Goal: Task Accomplishment & Management: Use online tool/utility

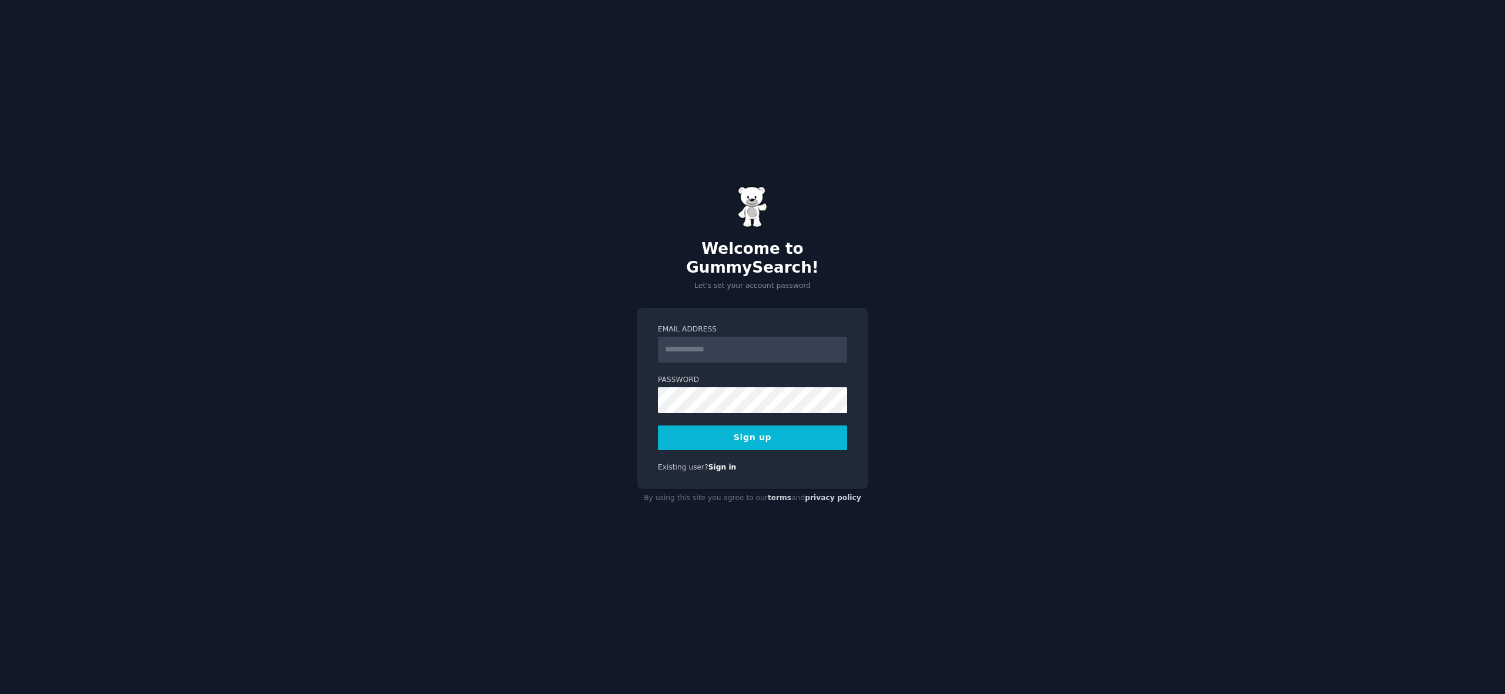
click at [744, 343] on input "Email Address" at bounding box center [752, 350] width 189 height 26
type input "**********"
click at [760, 427] on button "Sign up" at bounding box center [752, 438] width 189 height 25
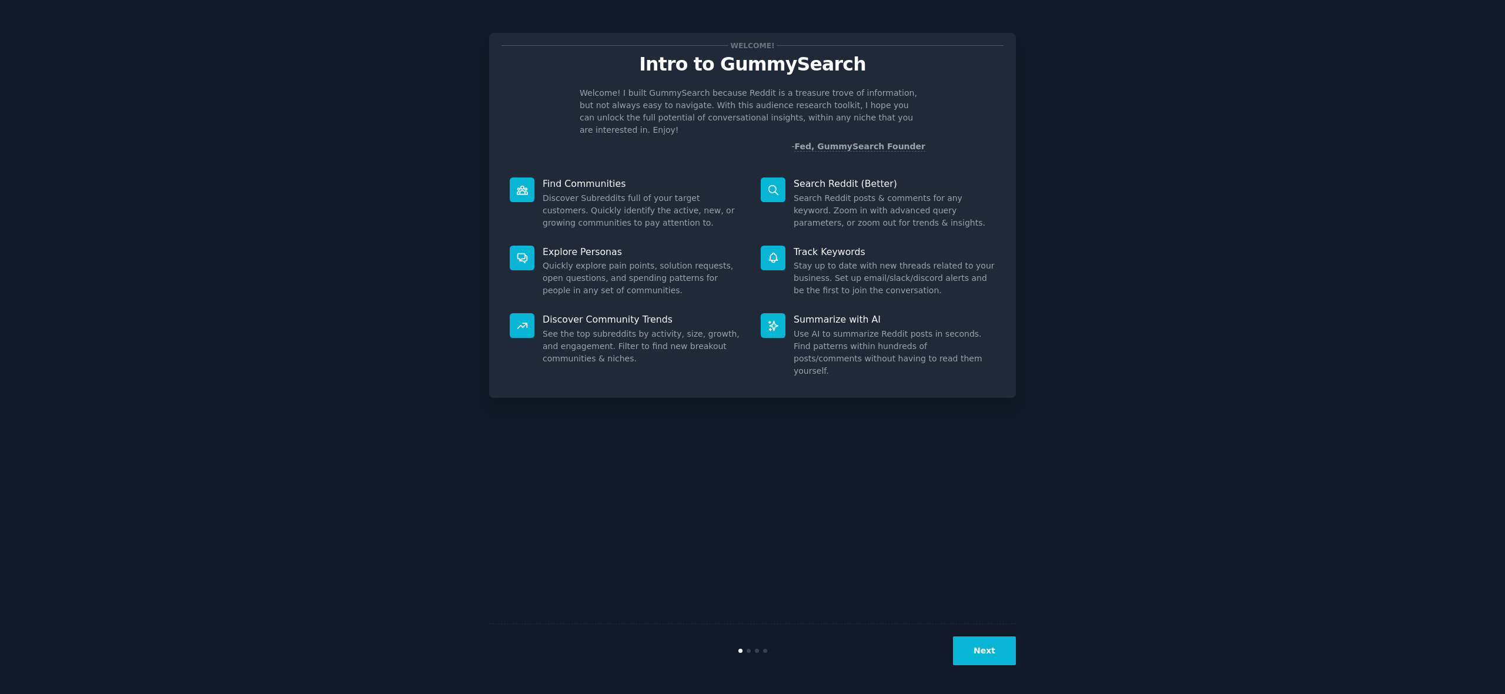
click at [982, 654] on button "Next" at bounding box center [984, 651] width 63 height 29
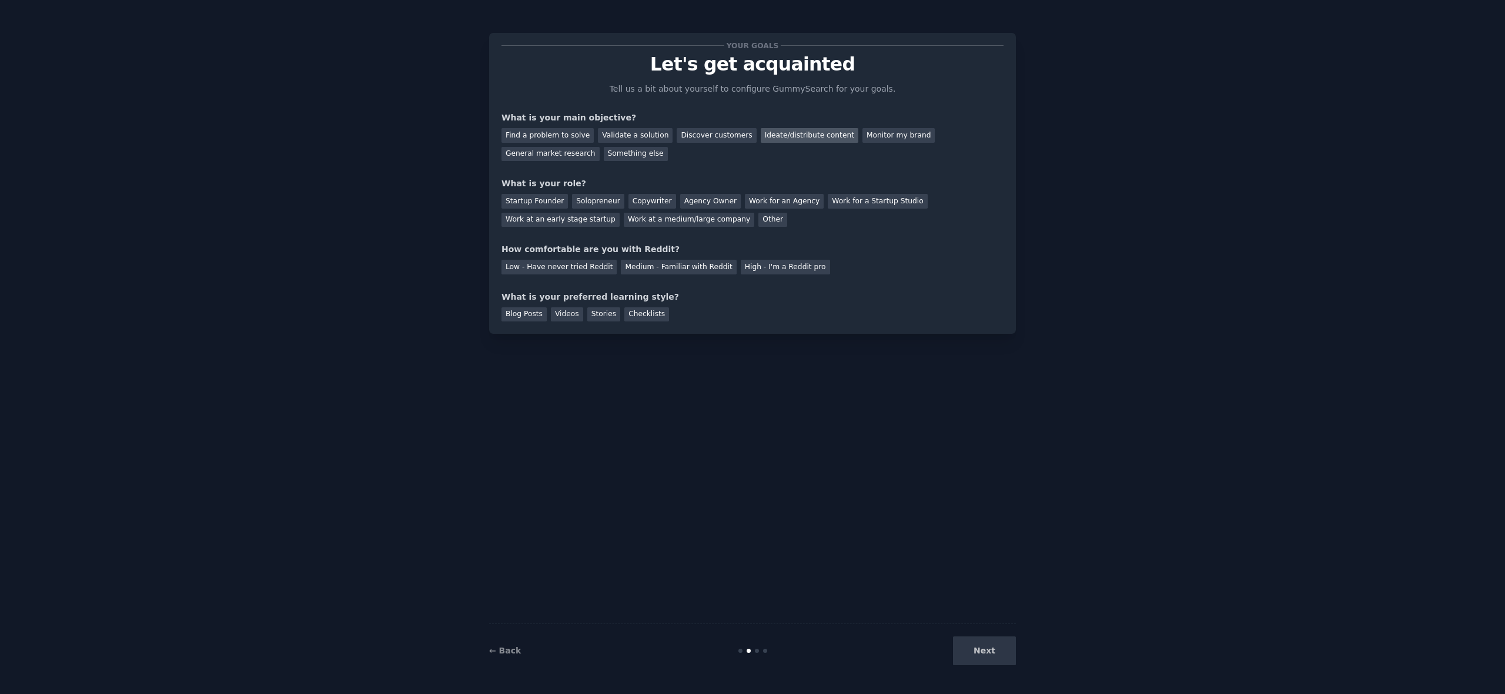
click at [786, 137] on div "Ideate/distribute content" at bounding box center [810, 135] width 98 height 15
click at [758, 220] on div "Other" at bounding box center [772, 220] width 29 height 15
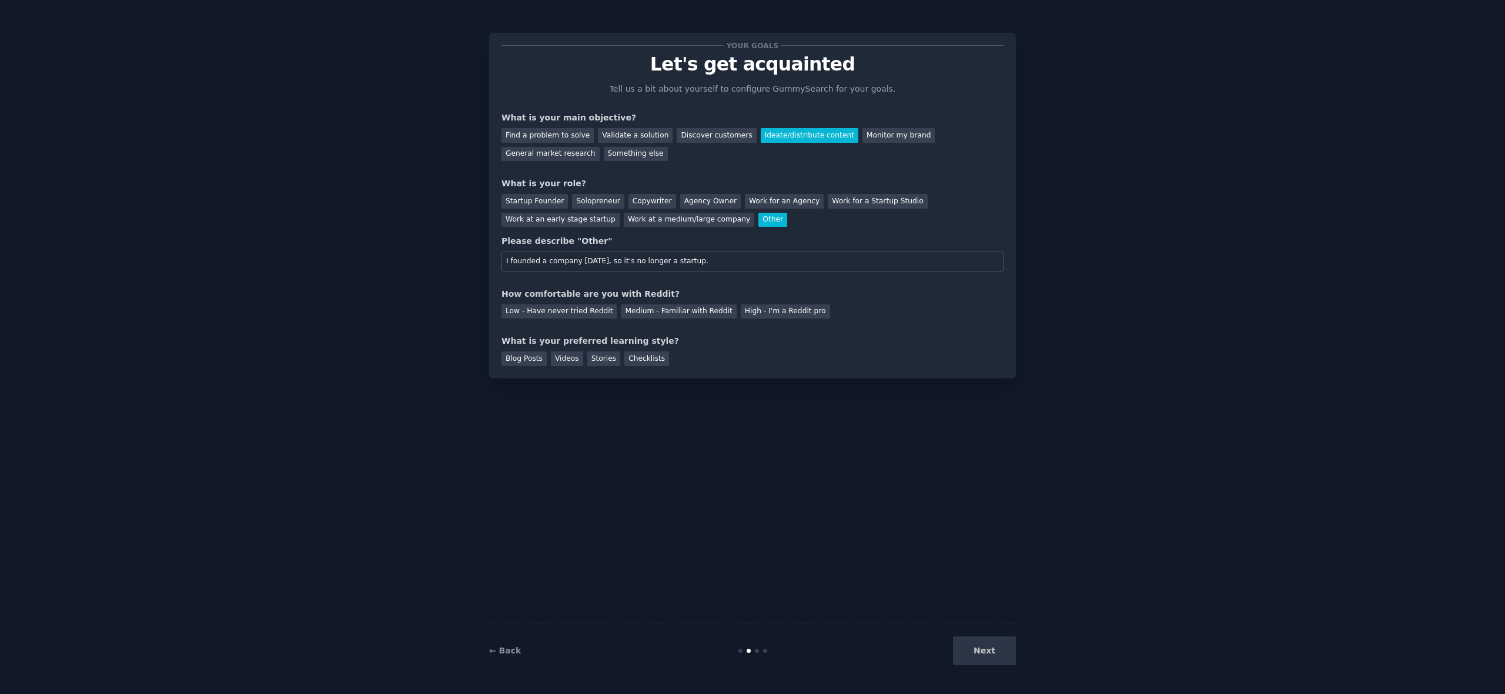
click at [621, 263] on input "I founded a company [DATE], so it's no longer a startup." at bounding box center [752, 262] width 502 height 20
type input "I founded a company [DATE], which is now well established, so it's no longer a …"
click at [738, 496] on div "Your goals Let's get acquainted Tell us a bit about yourself to configure Gummy…" at bounding box center [752, 346] width 527 height 661
click at [662, 312] on div "Medium - Familiar with Reddit" at bounding box center [678, 311] width 115 height 15
click at [644, 358] on div "Checklists" at bounding box center [646, 358] width 45 height 15
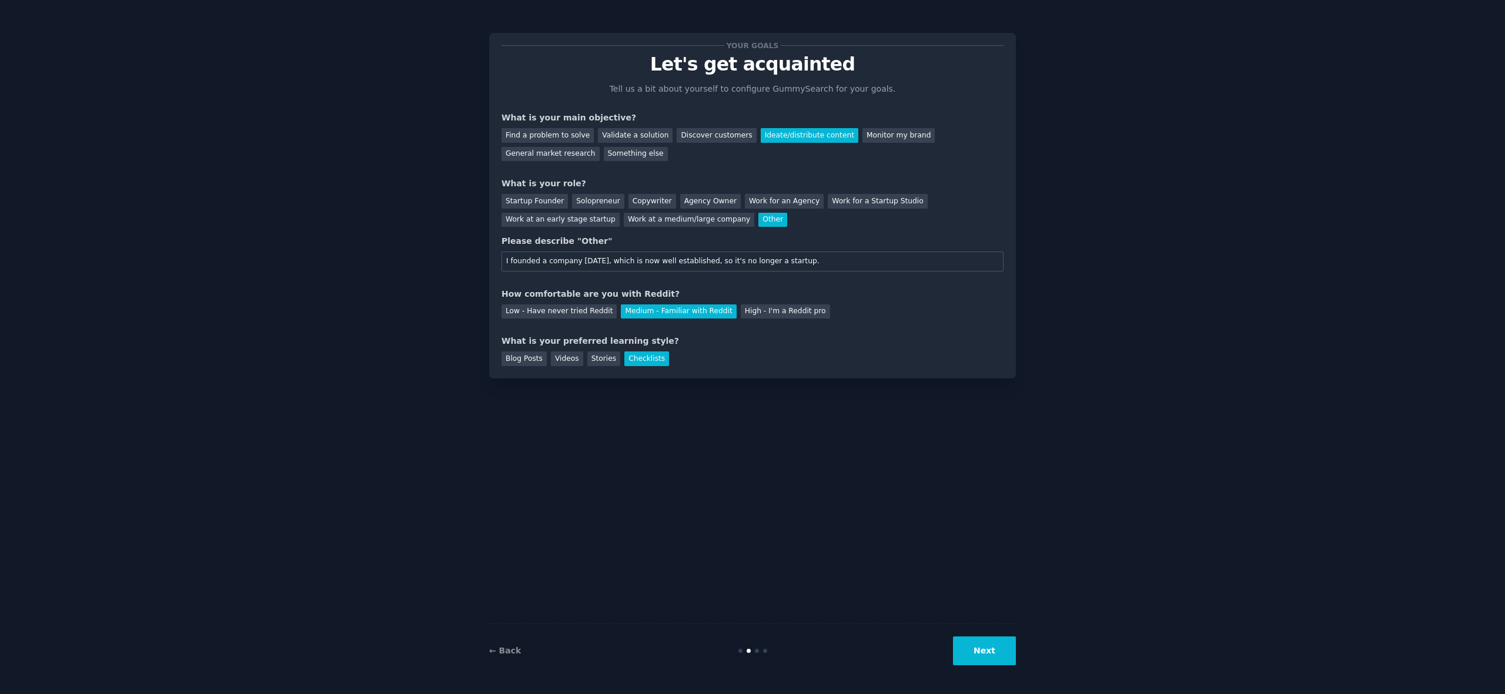
click at [1008, 654] on button "Next" at bounding box center [984, 651] width 63 height 29
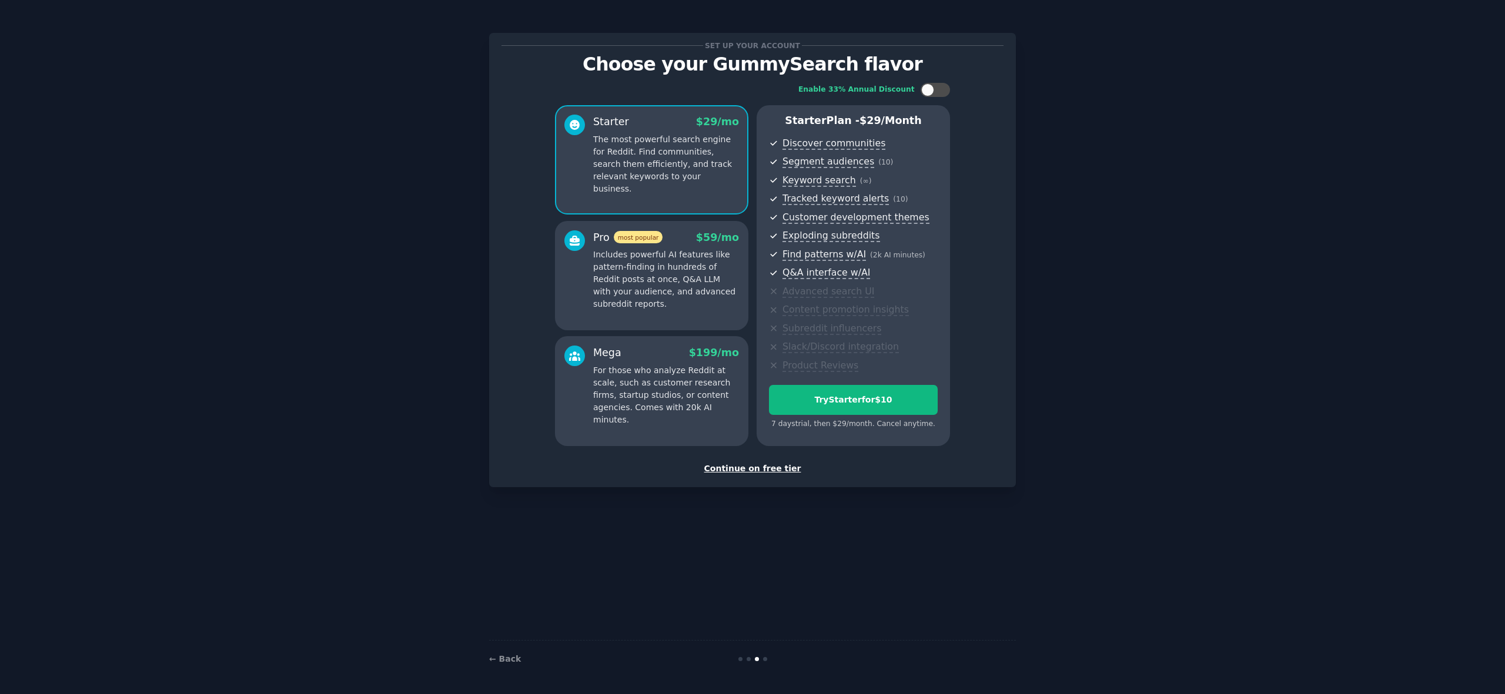
click at [753, 470] on div "Continue on free tier" at bounding box center [752, 469] width 502 height 12
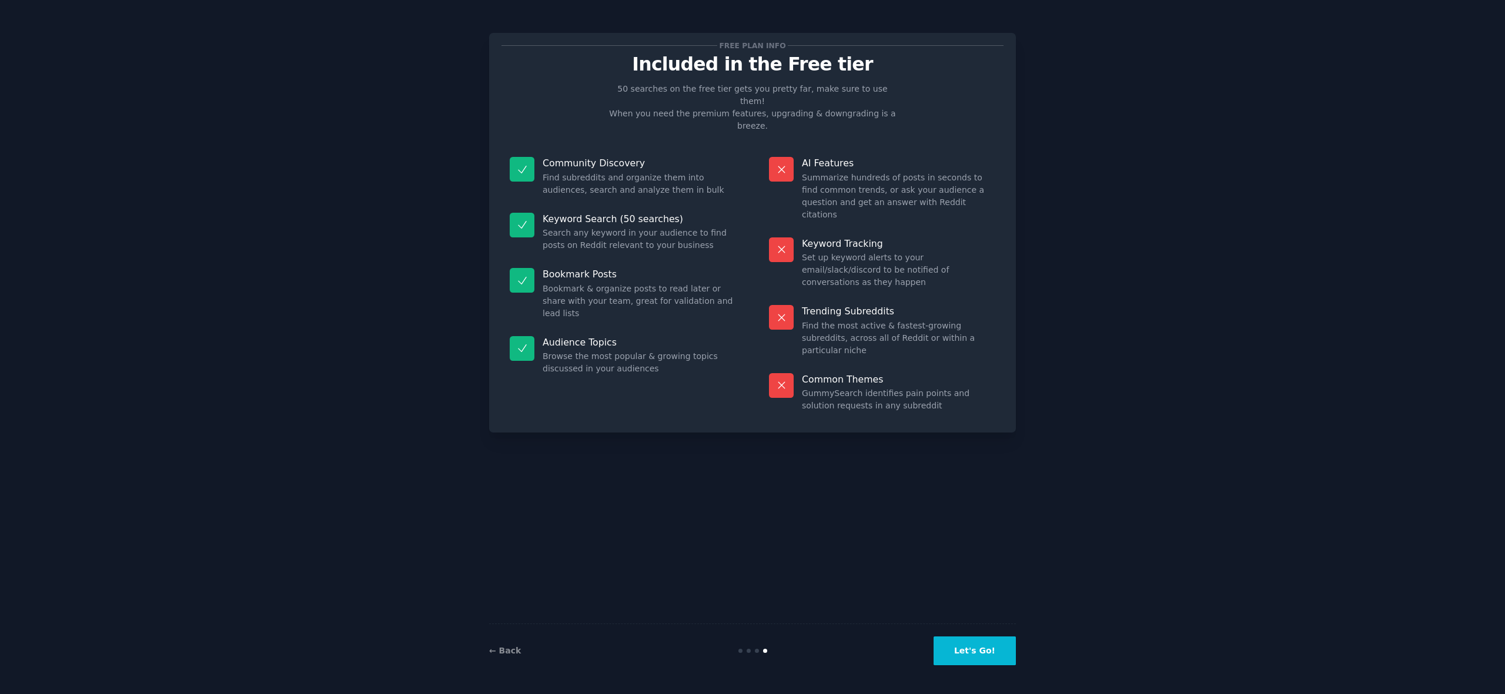
click at [982, 650] on button "Let's Go!" at bounding box center [974, 651] width 82 height 29
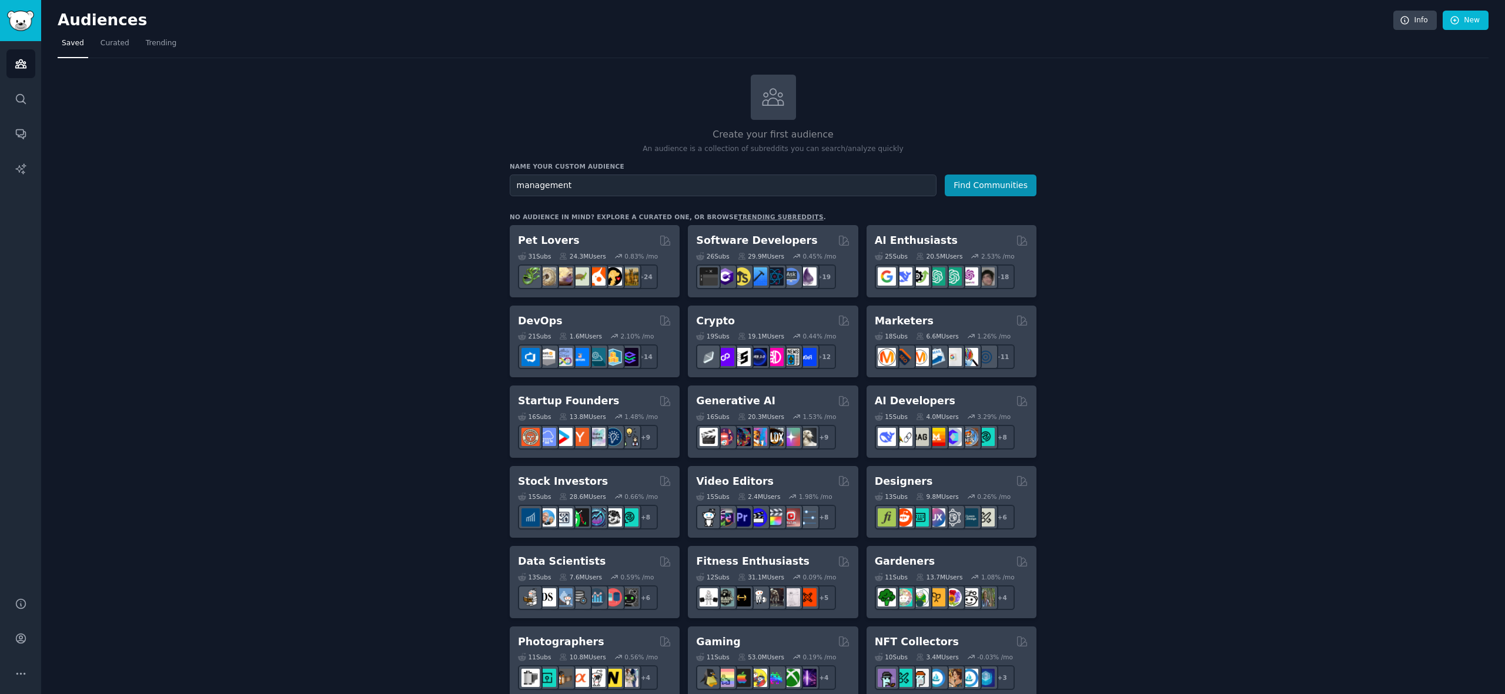
type input "management"
click at [980, 179] on button "Find Communities" at bounding box center [990, 186] width 92 height 22
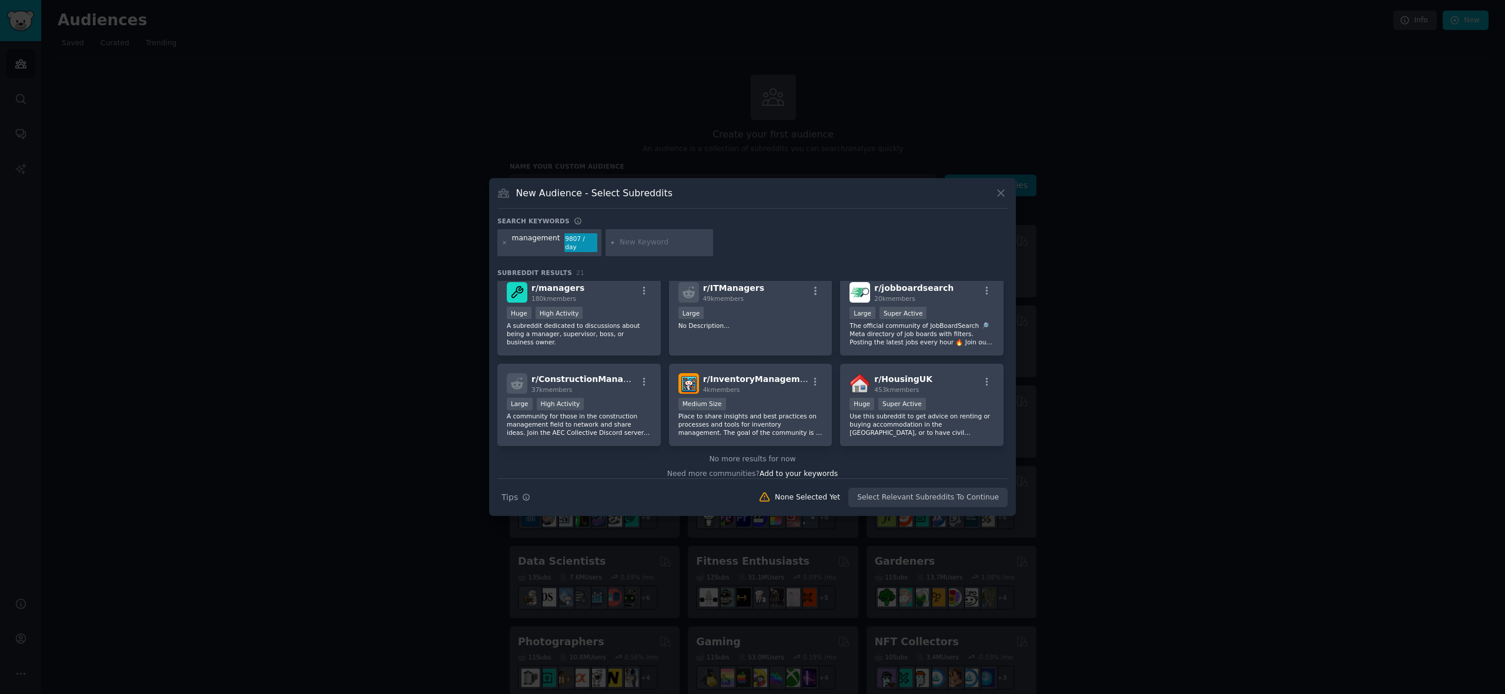
scroll to position [471, 0]
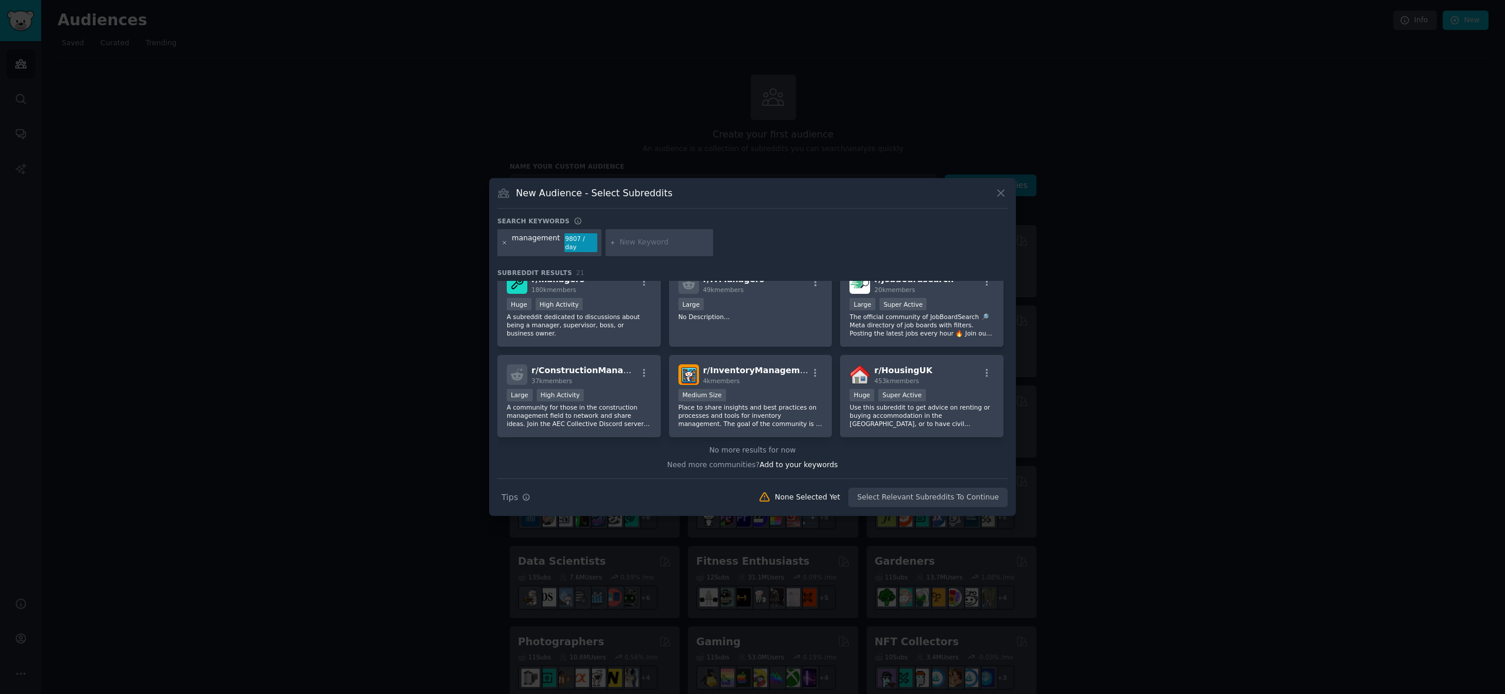
click at [505, 245] on icon at bounding box center [504, 243] width 6 height 6
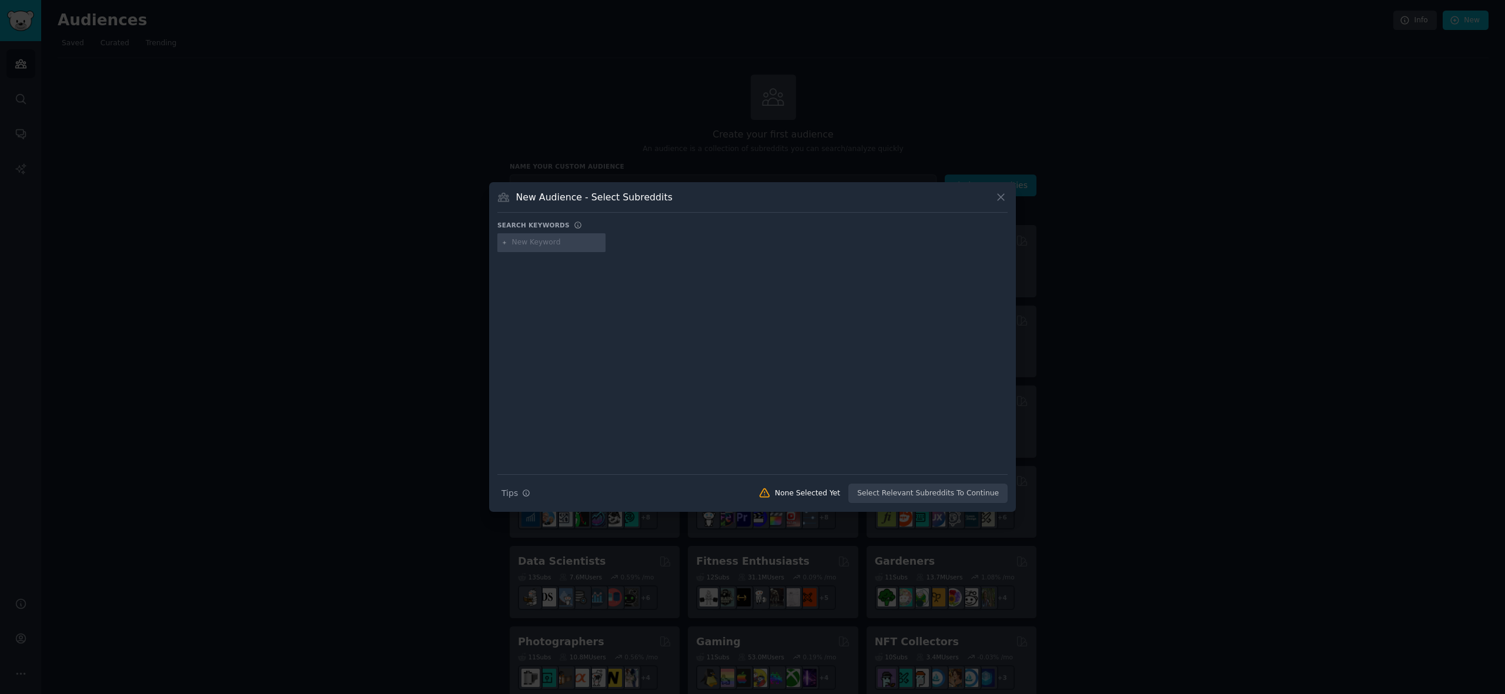
click at [549, 240] on input "text" at bounding box center [556, 242] width 89 height 11
type input "enterprise leadership"
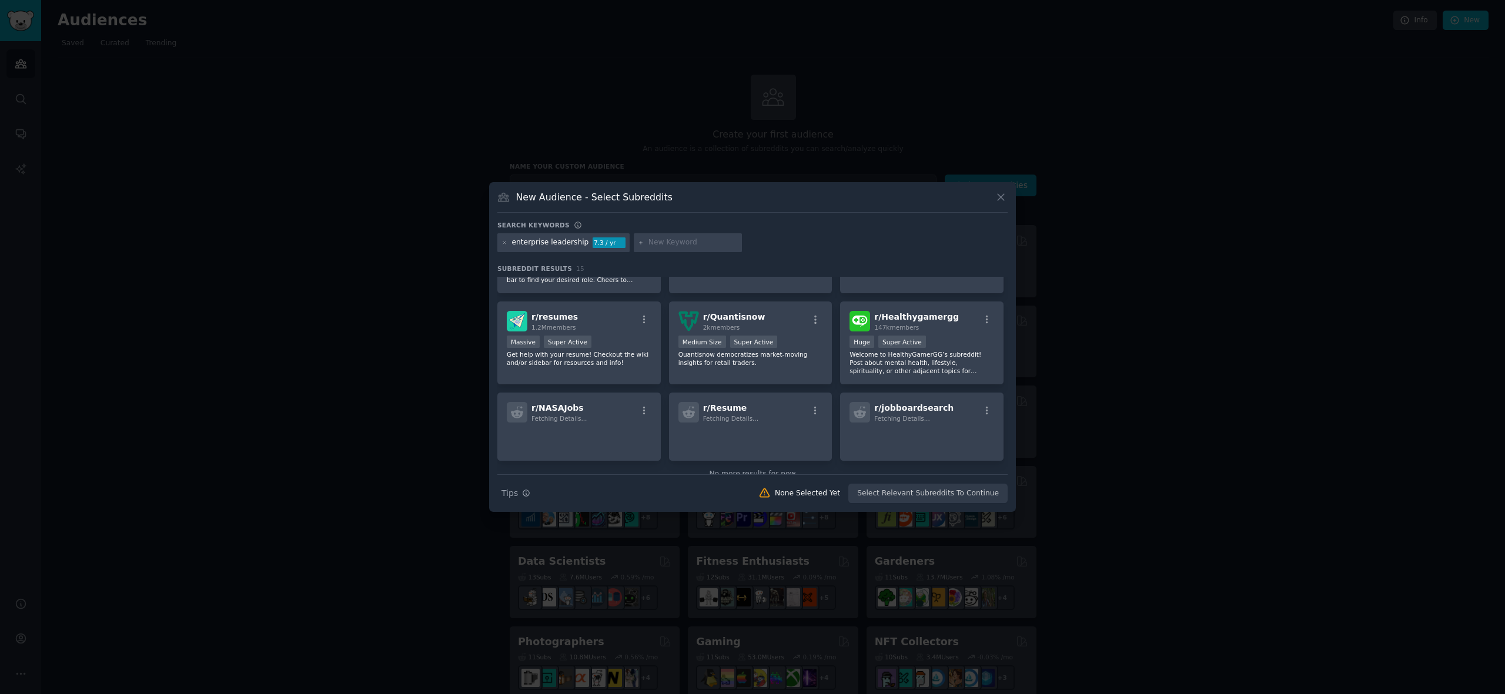
scroll to position [275, 0]
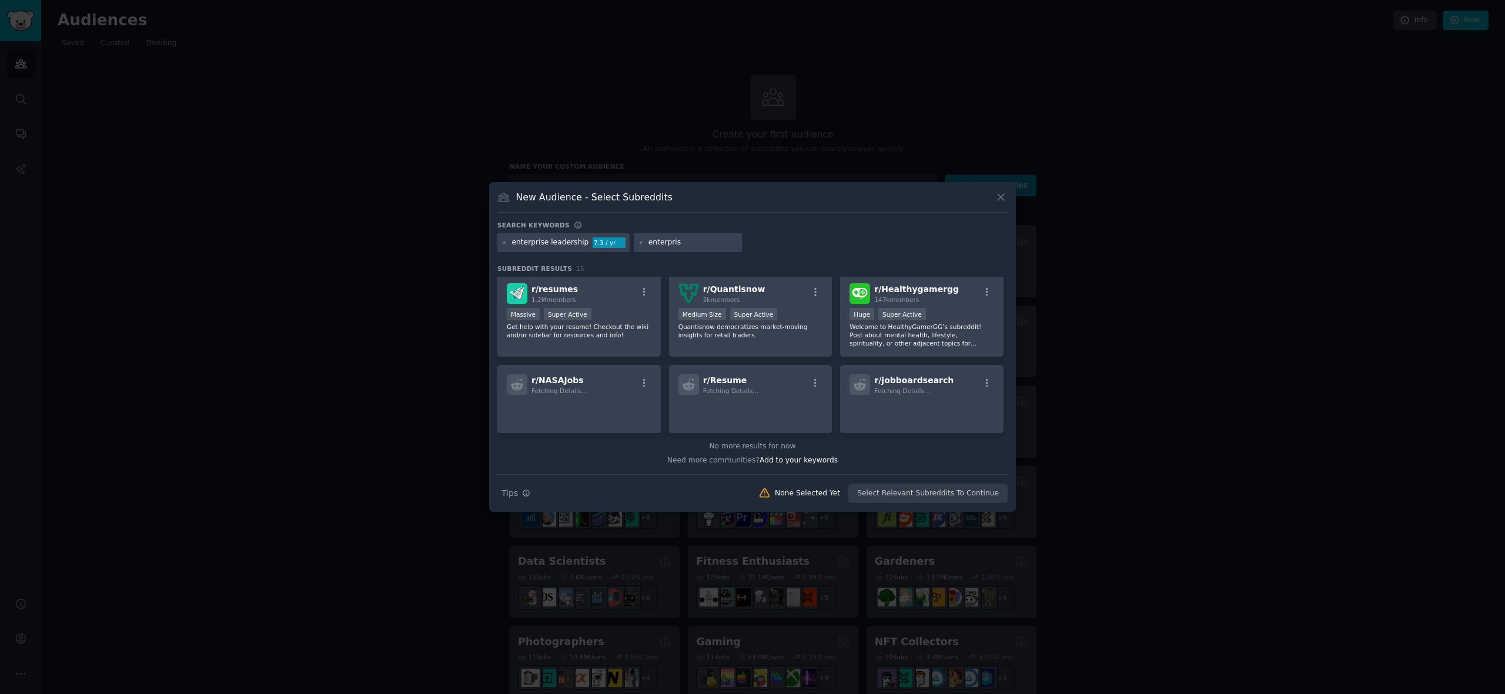
type input "enterprise"
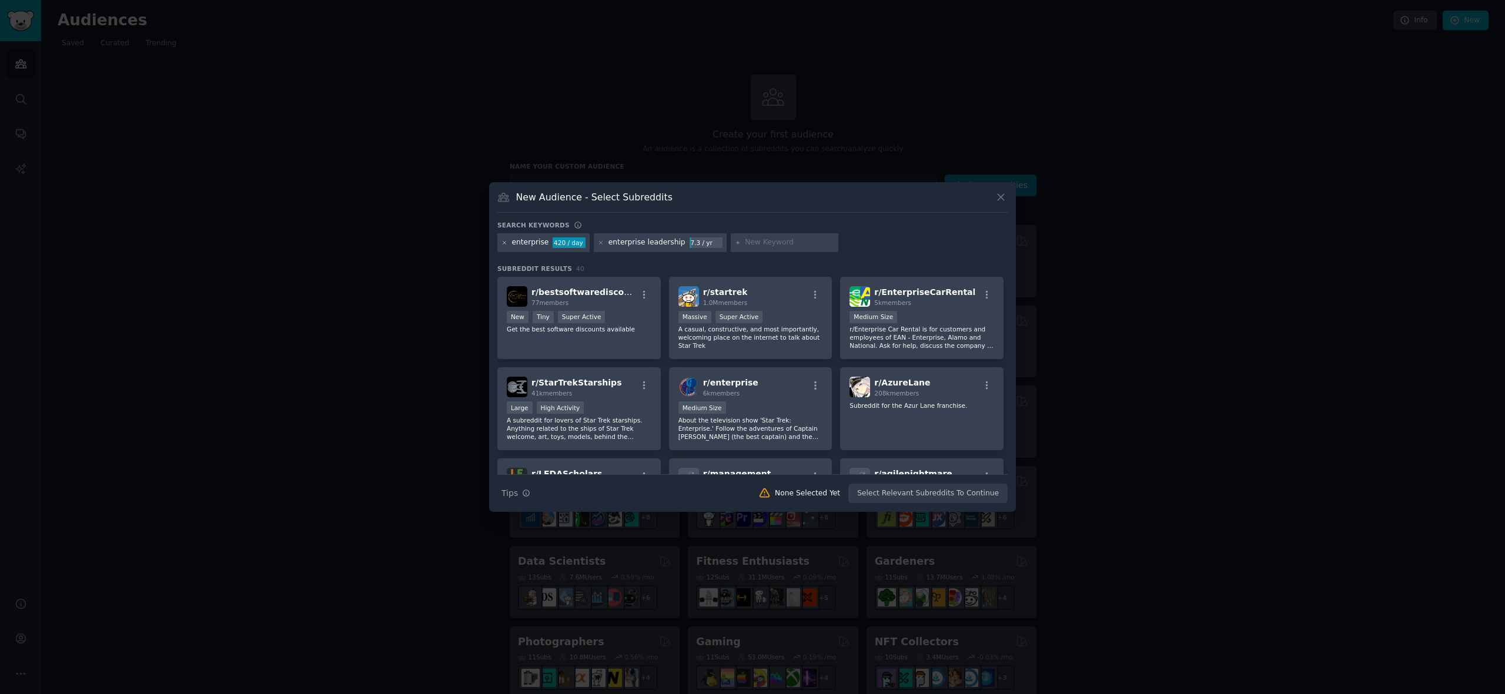
click at [505, 243] on icon at bounding box center [504, 243] width 6 height 6
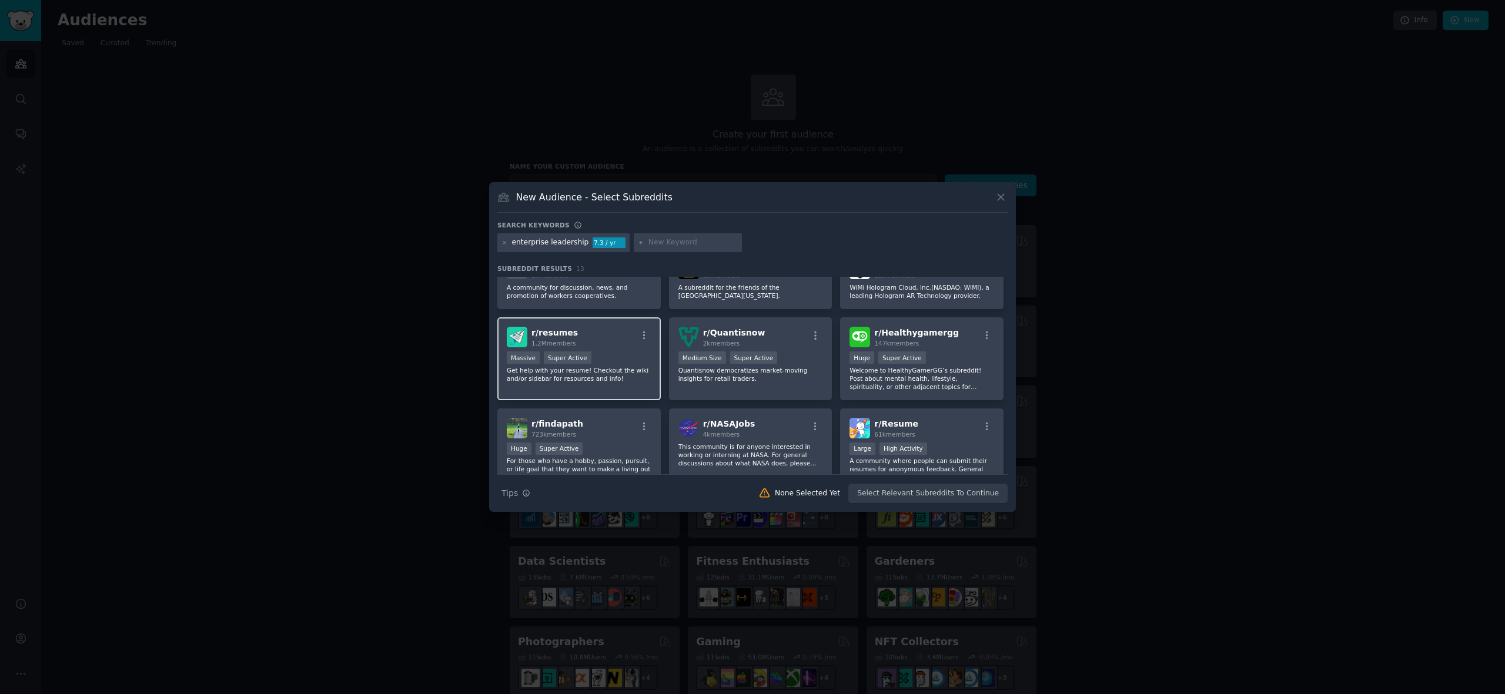
scroll to position [119, 0]
click at [505, 241] on icon at bounding box center [504, 243] width 6 height 6
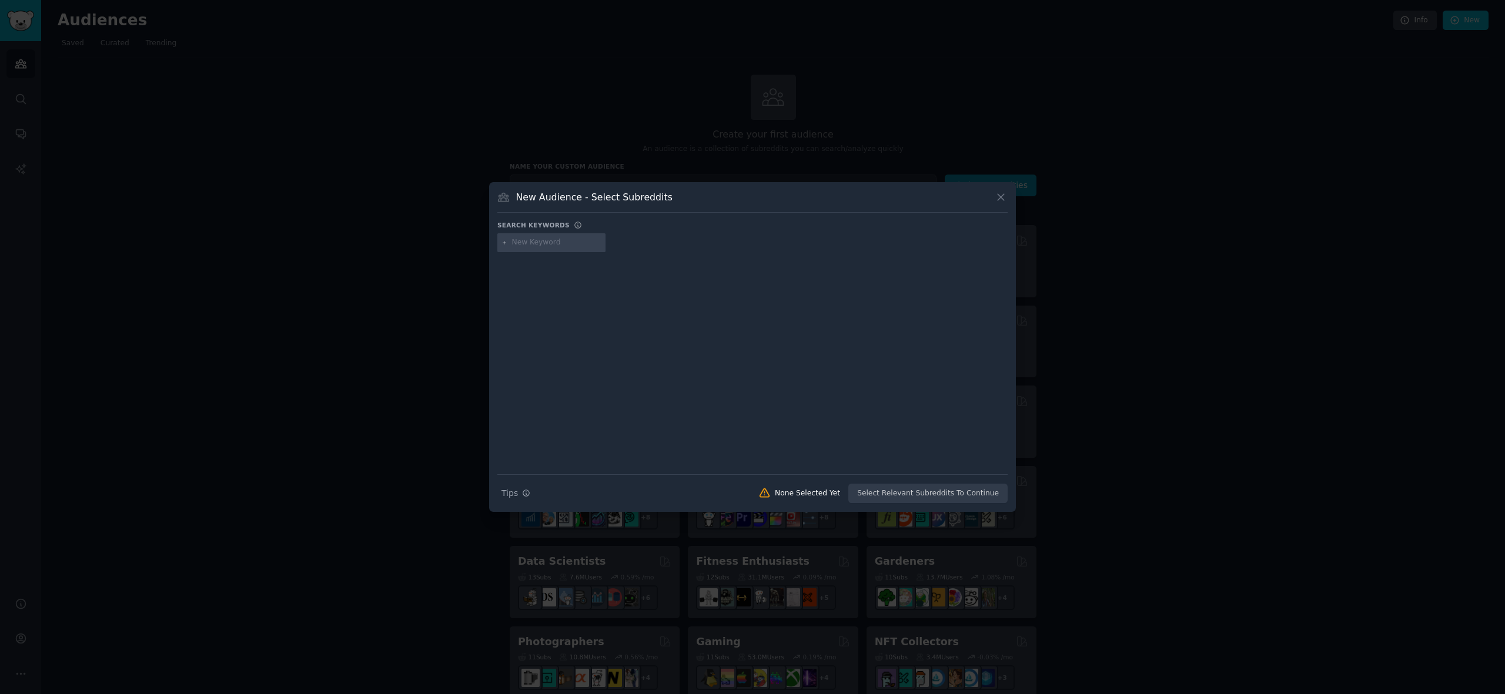
click at [521, 240] on input "text" at bounding box center [556, 242] width 89 height 11
type input "transformation leaders"
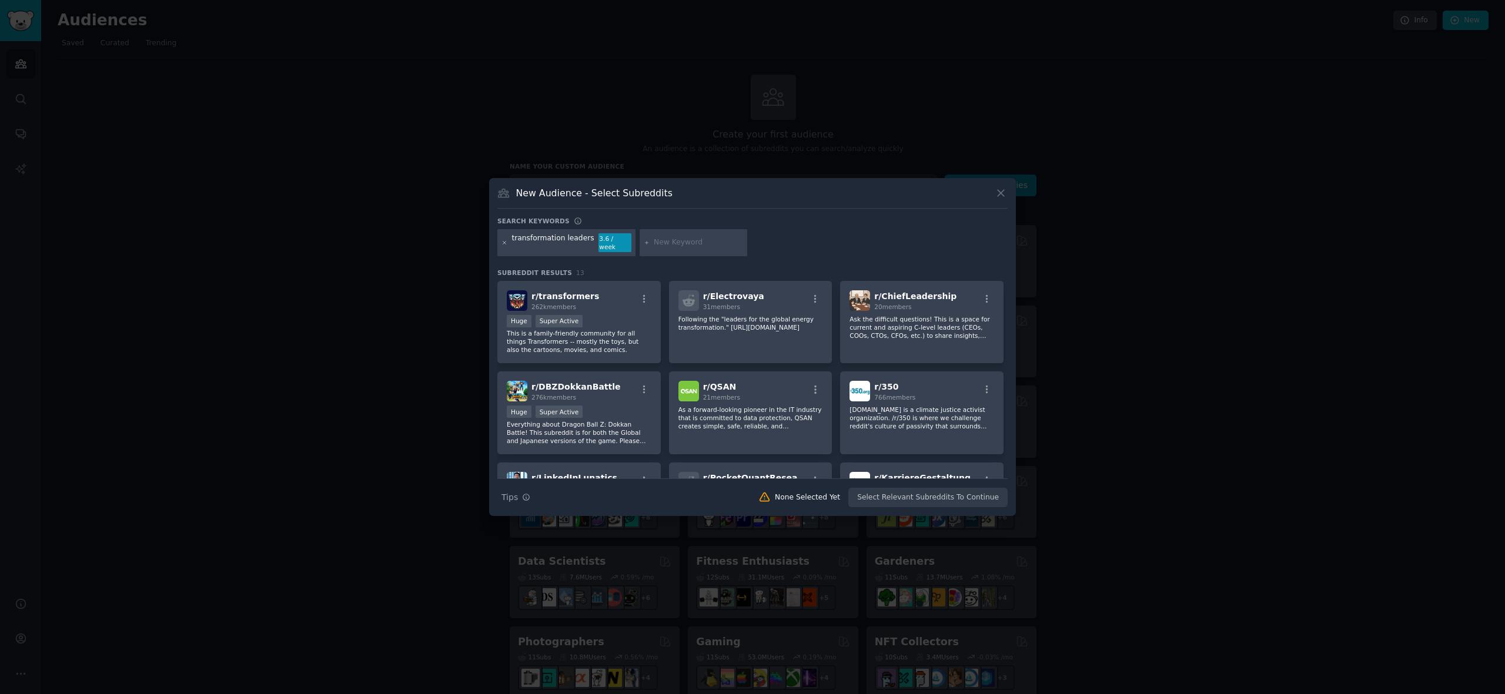
click at [504, 243] on icon at bounding box center [504, 243] width 6 height 6
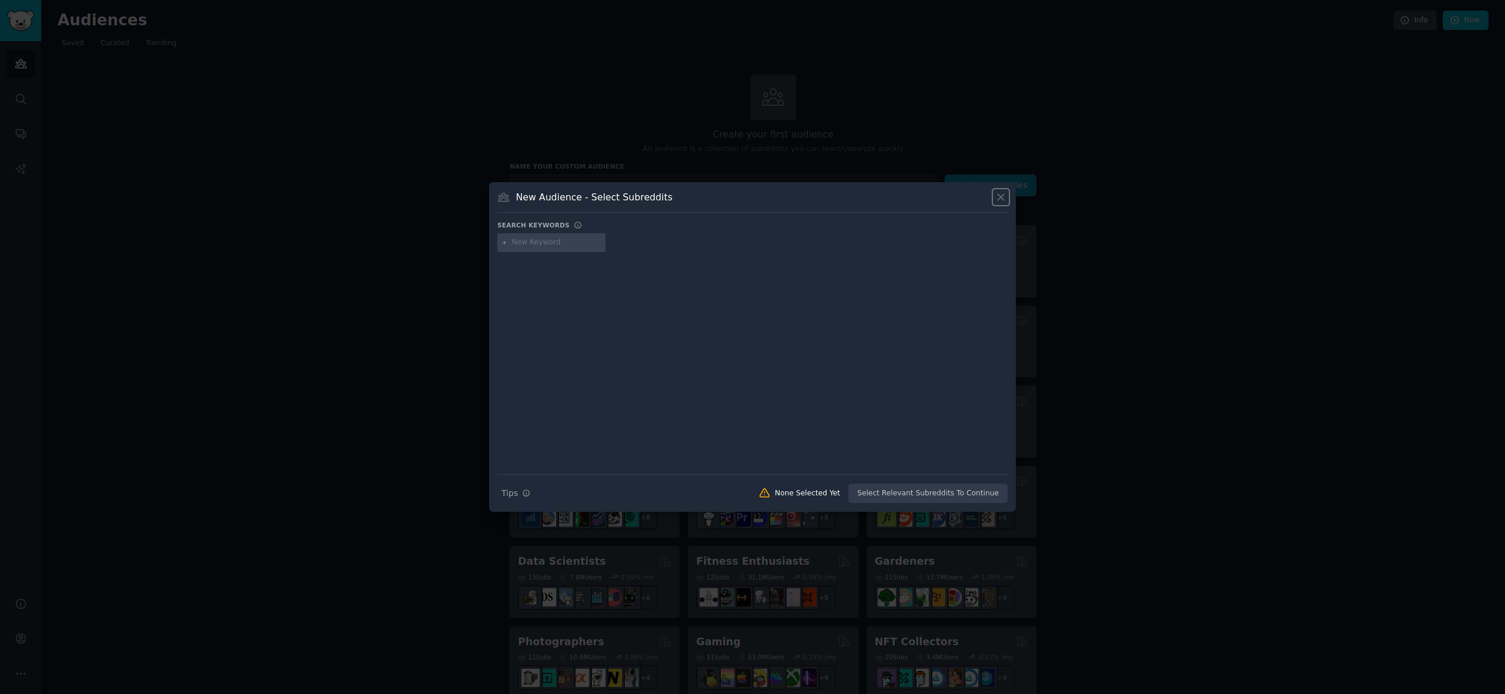
click at [1000, 193] on icon at bounding box center [1000, 197] width 12 height 12
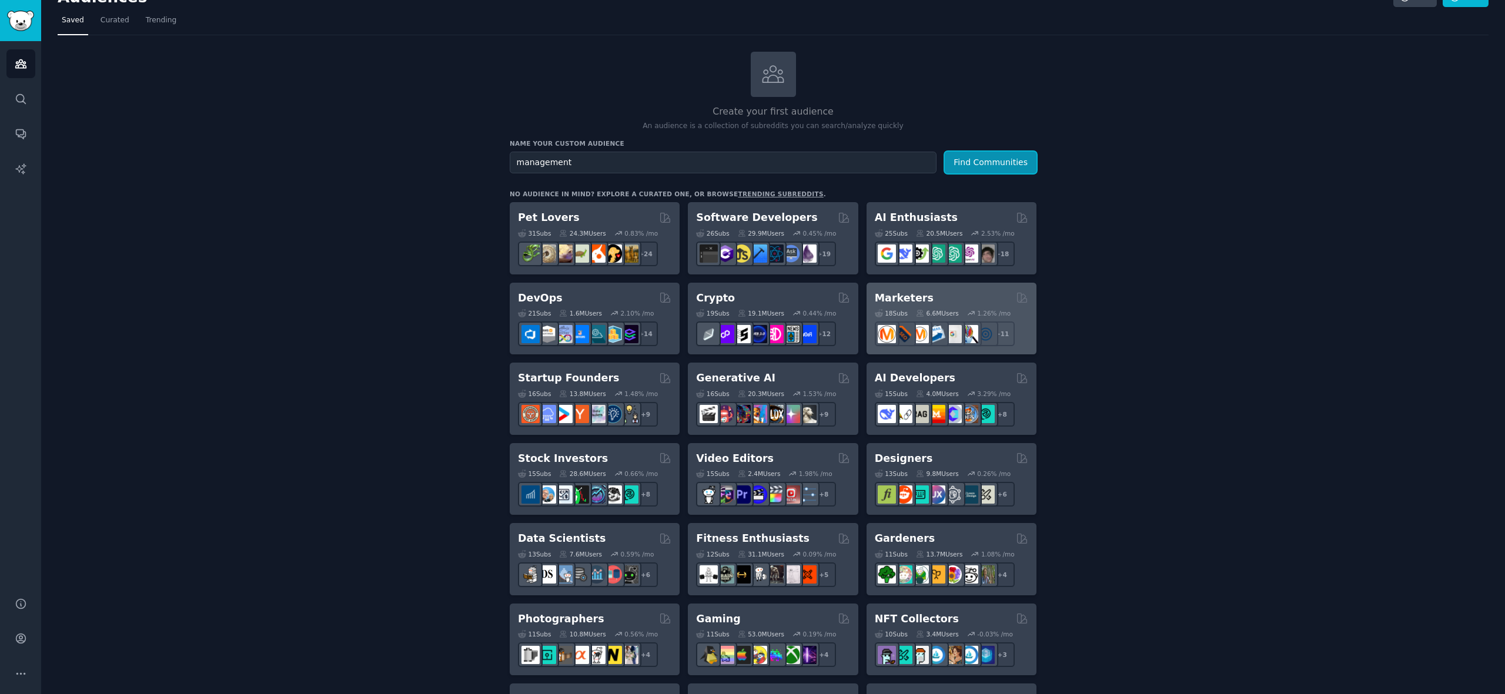
scroll to position [48, 0]
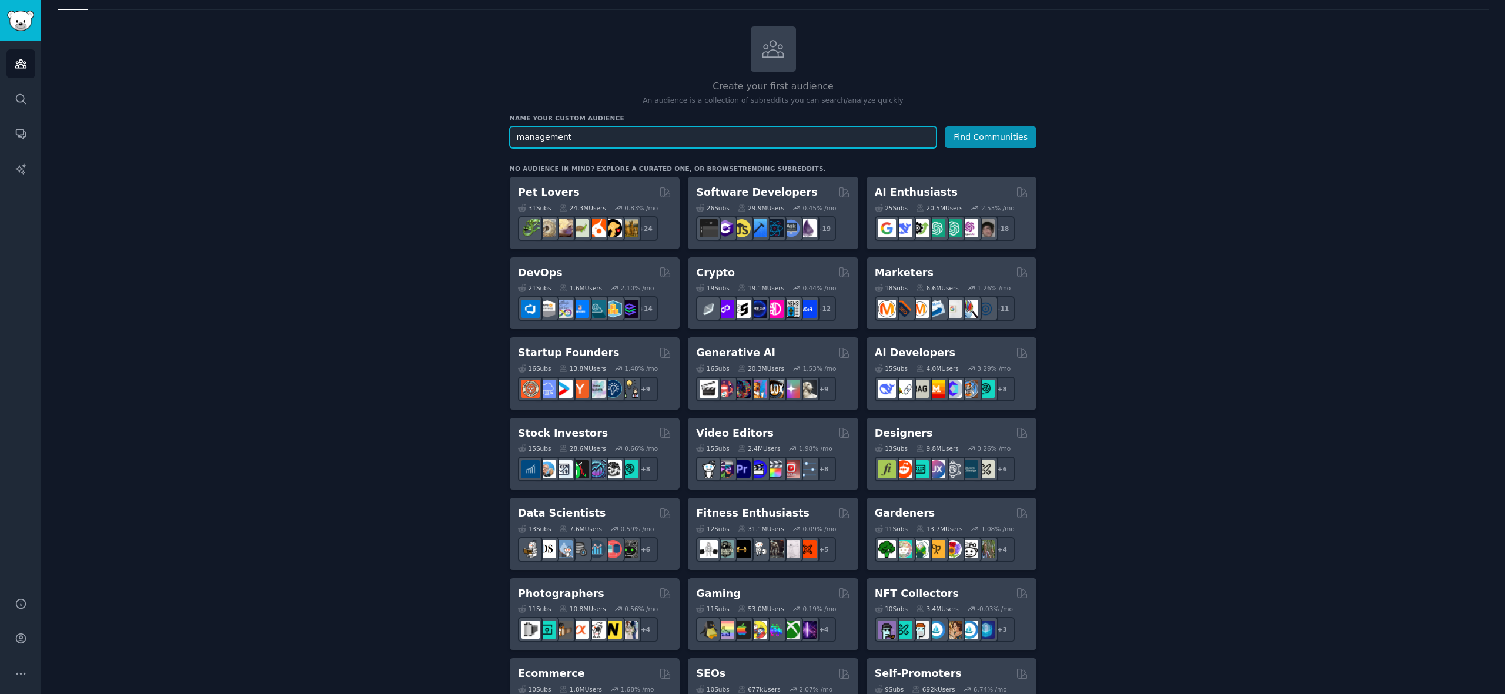
drag, startPoint x: 608, startPoint y: 140, endPoint x: 608, endPoint y: 108, distance: 32.9
click at [605, 108] on div "Create your first audience An audience is a collection of subreddits you can se…" at bounding box center [773, 666] width 527 height 1280
click at [944, 126] on button "Find Communities" at bounding box center [990, 137] width 92 height 22
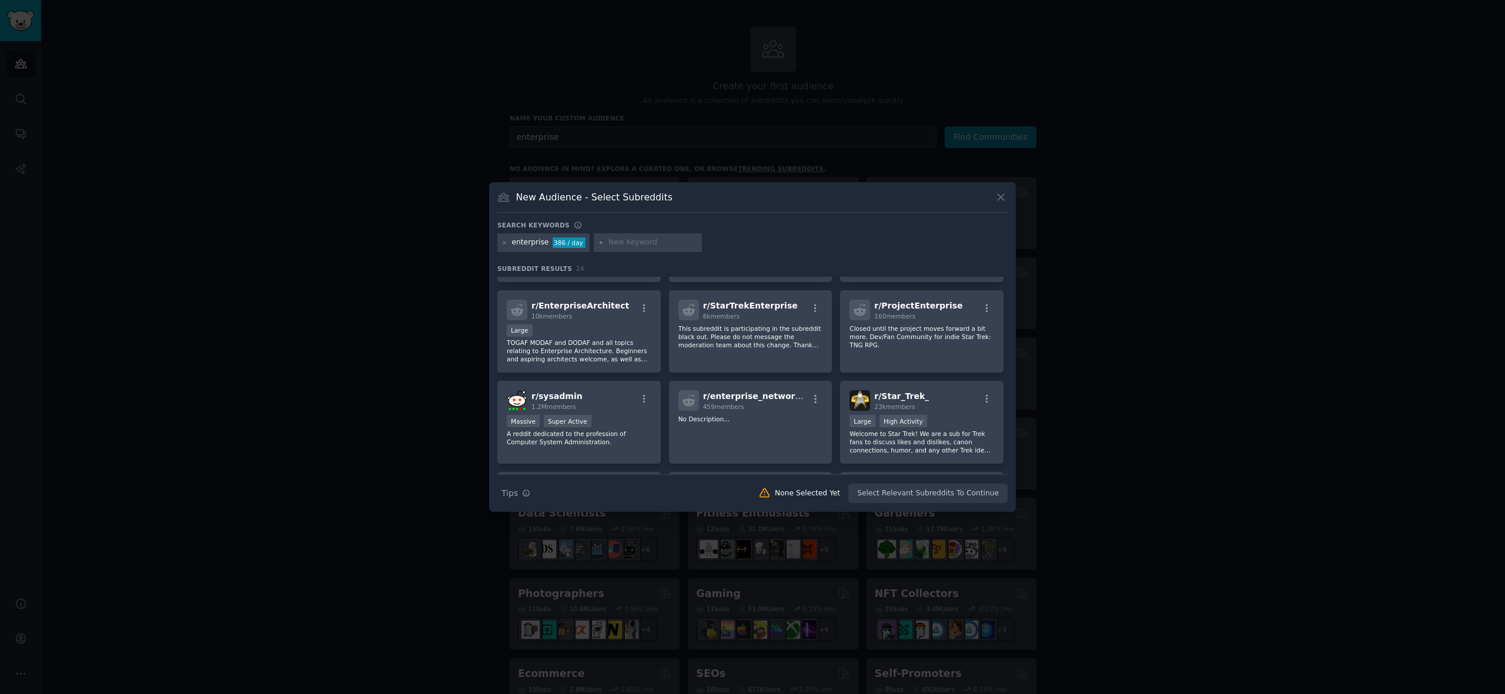
scroll to position [169, 0]
click at [505, 242] on icon at bounding box center [504, 242] width 3 height 3
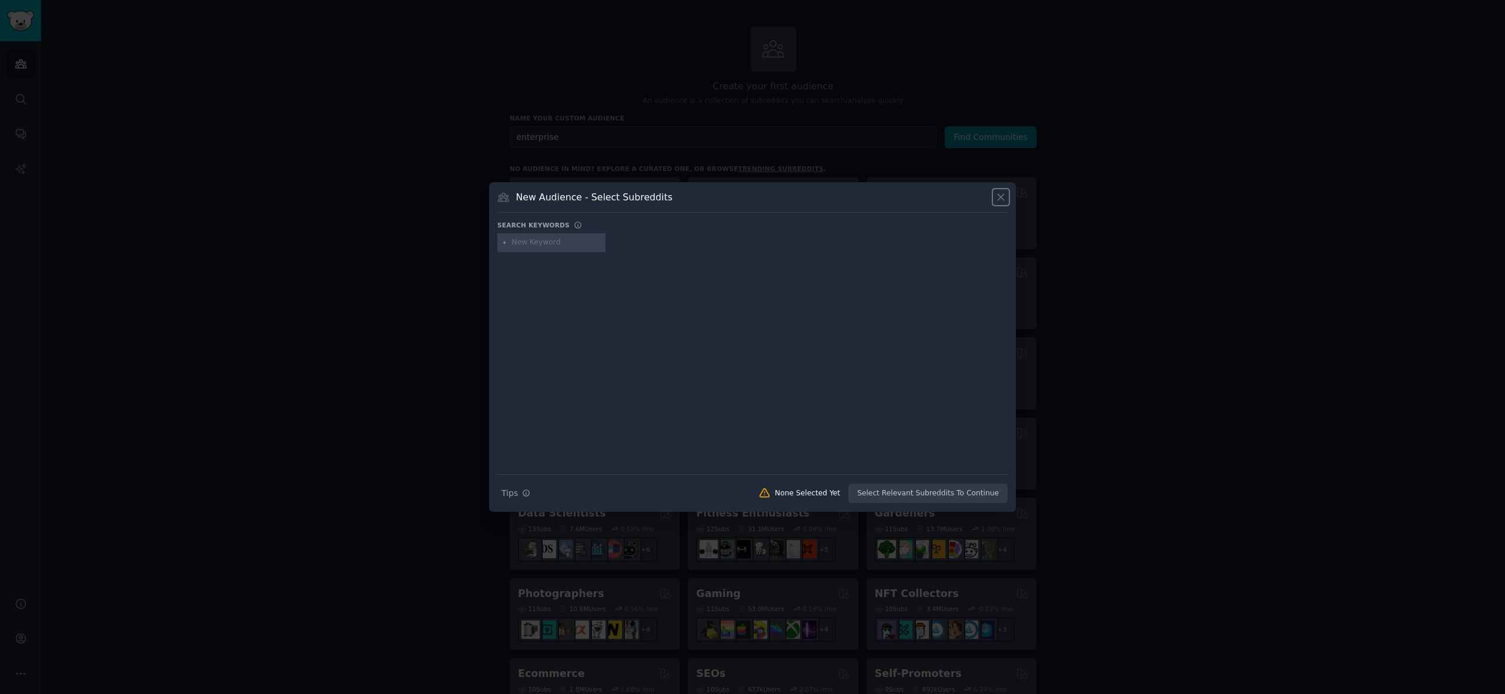
click at [999, 196] on icon at bounding box center [1000, 198] width 6 height 6
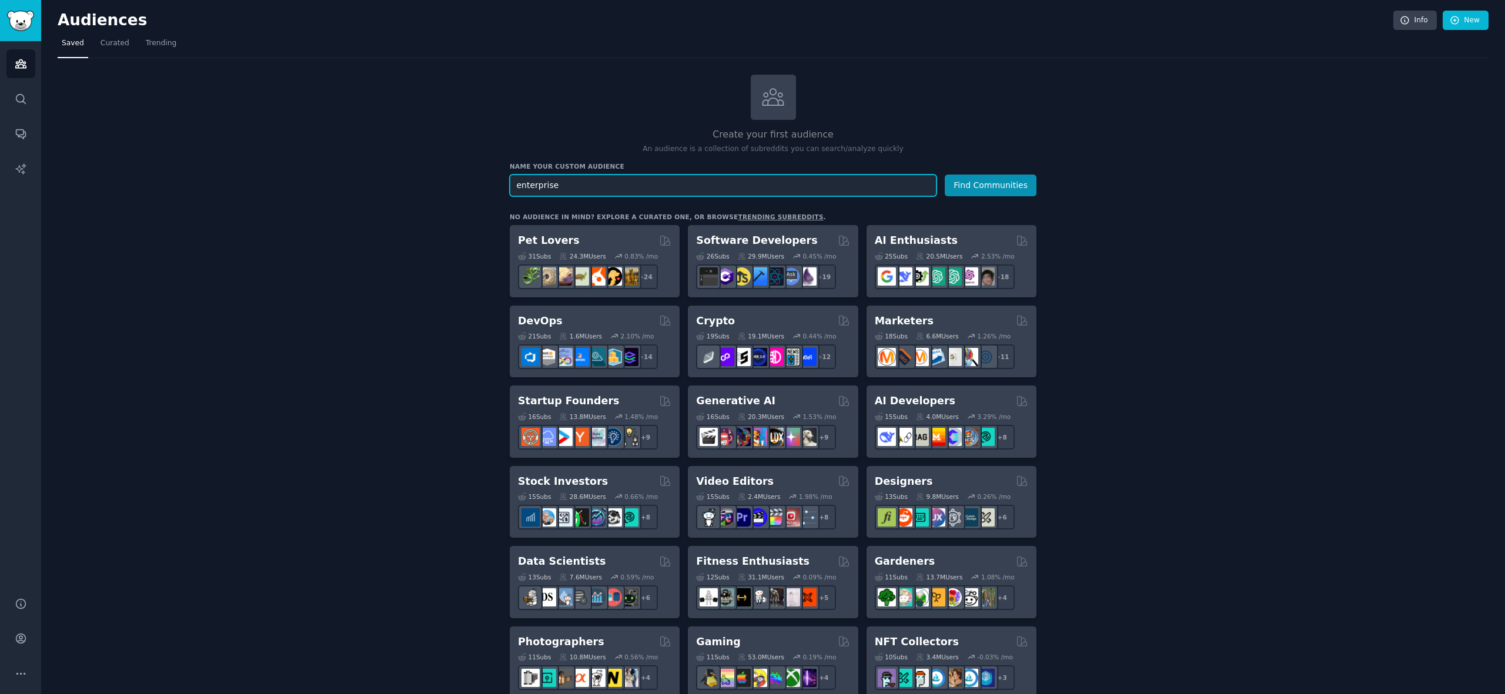
drag, startPoint x: 568, startPoint y: 186, endPoint x: 471, endPoint y: 173, distance: 98.4
type input "corporate"
click at [983, 187] on button "Find Communities" at bounding box center [990, 186] width 92 height 22
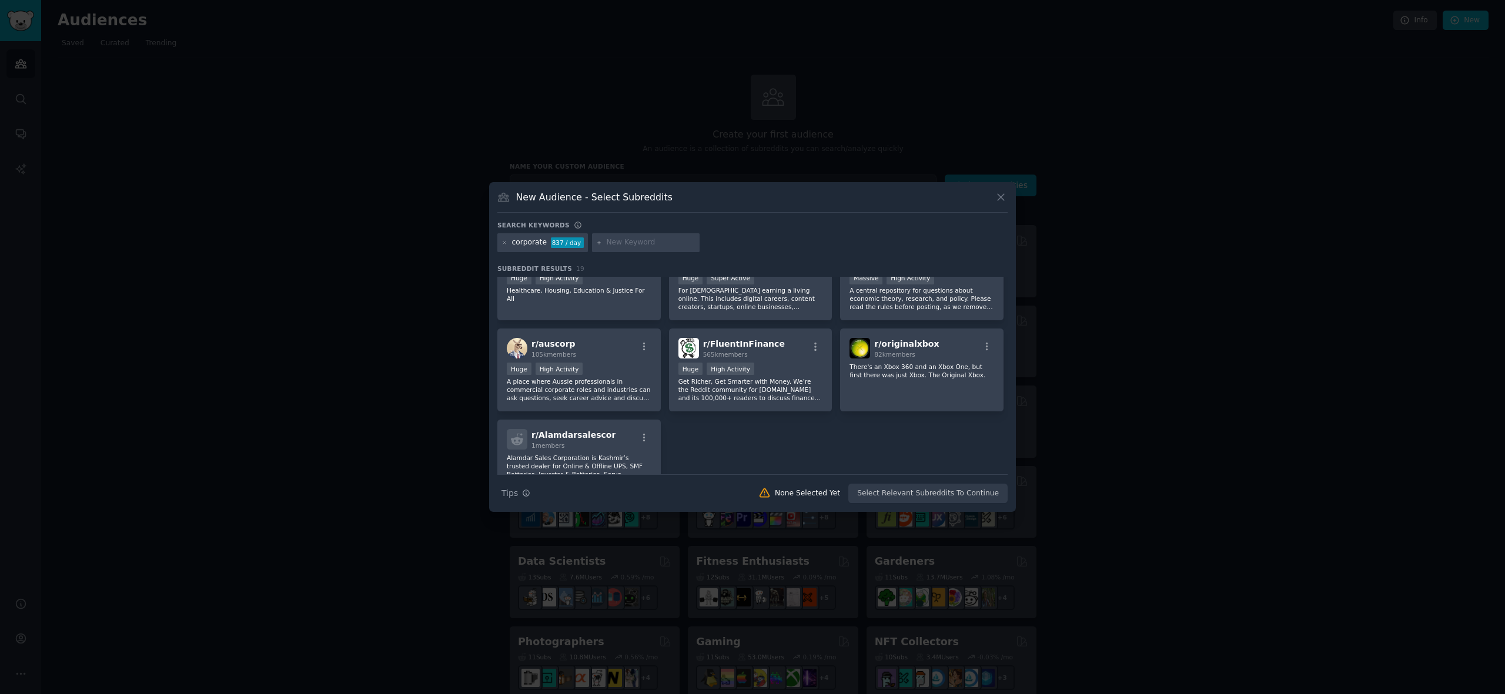
scroll to position [398, 0]
